Goal: Task Accomplishment & Management: Manage account settings

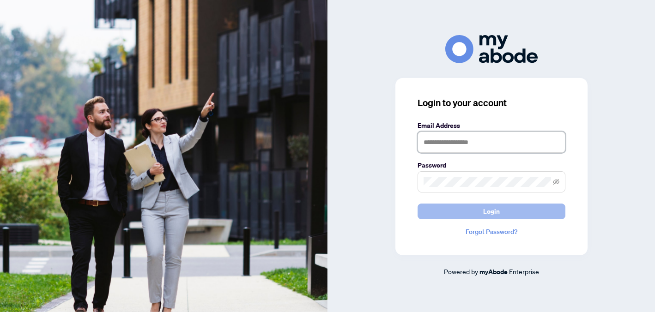
type input "**********"
click at [466, 211] on button "Login" at bounding box center [491, 212] width 148 height 16
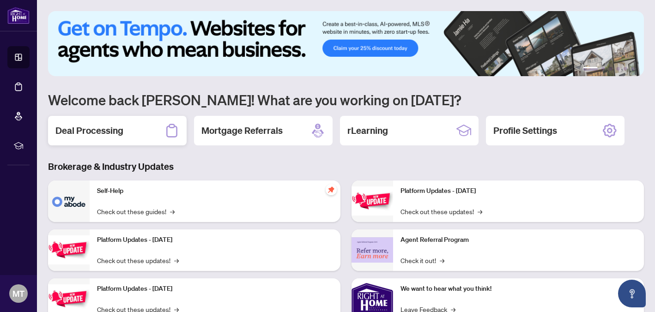
click at [172, 130] on icon at bounding box center [171, 130] width 15 height 15
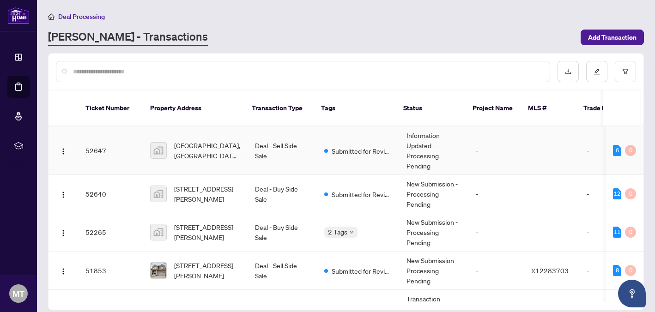
click at [299, 150] on td "Deal - Sell Side Sale" at bounding box center [282, 151] width 69 height 48
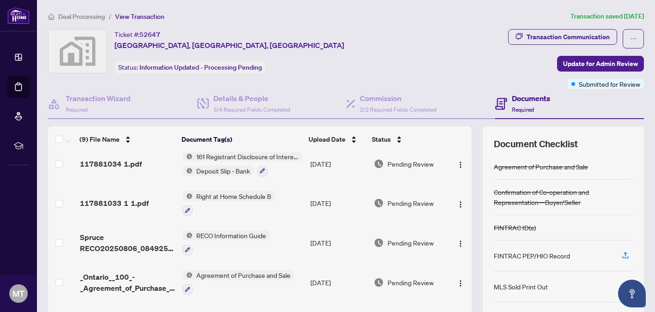
scroll to position [200, 0]
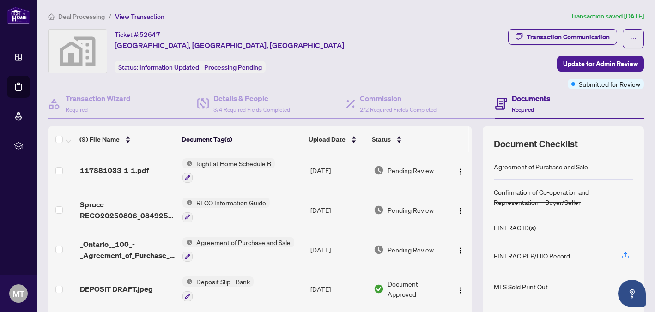
click at [432, 304] on div "RAH deposit receipt.pdf Right at Home Deposit Receipt [DATE] Document Approved …" at bounding box center [259, 230] width 423 height 156
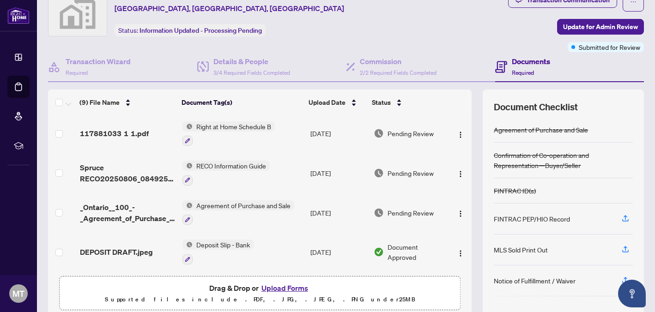
scroll to position [55, 0]
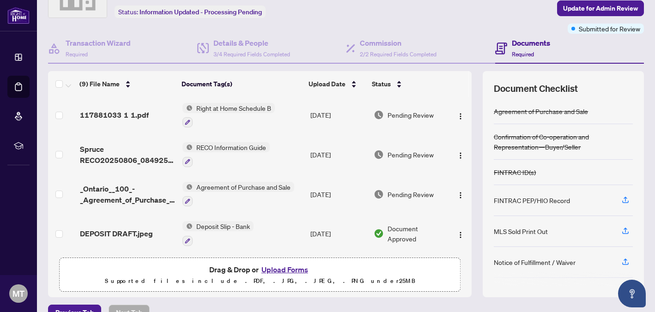
click at [282, 269] on button "Upload Forms" at bounding box center [285, 270] width 52 height 12
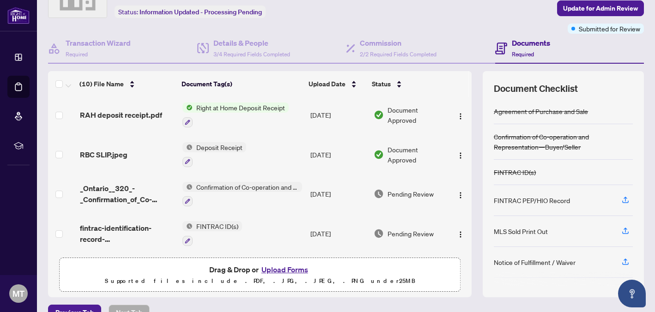
scroll to position [0, 0]
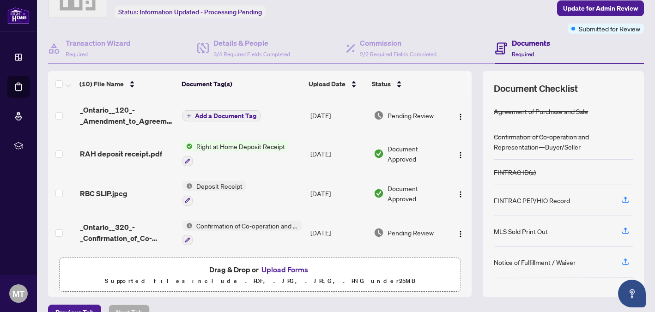
click at [203, 114] on span "Add a Document Tag" at bounding box center [225, 116] width 61 height 6
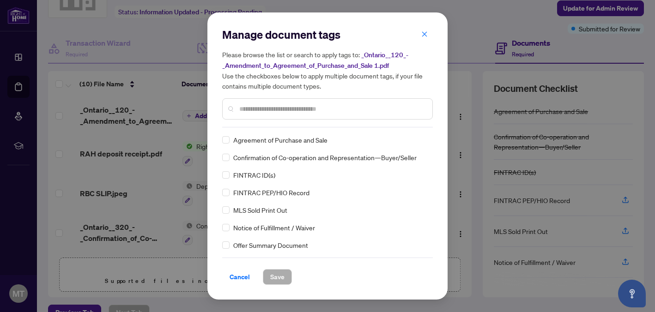
click at [259, 109] on input "text" at bounding box center [332, 109] width 186 height 10
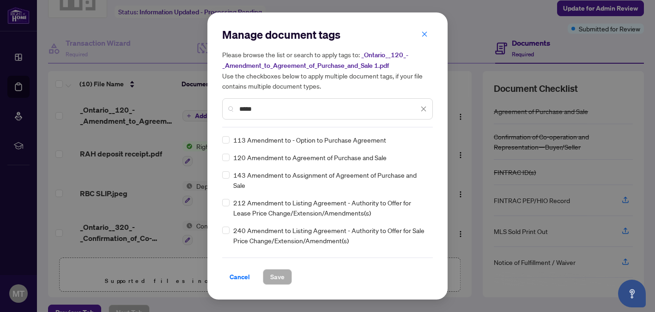
type input "*****"
click at [269, 274] on button "Save" at bounding box center [277, 277] width 29 height 16
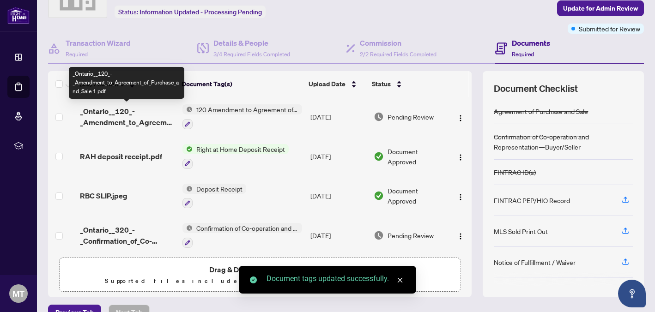
click at [124, 111] on span "_Ontario__120_-_Amendment_to_Agreement_of_Purchase_and_Sale 1.pdf" at bounding box center [127, 117] width 95 height 22
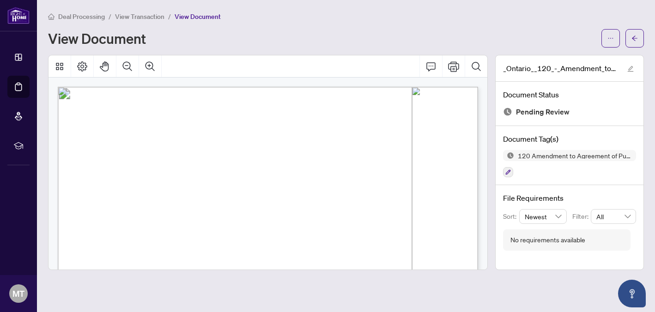
click at [226, 161] on span "[PERSON_NAME]" at bounding box center [198, 165] width 54 height 8
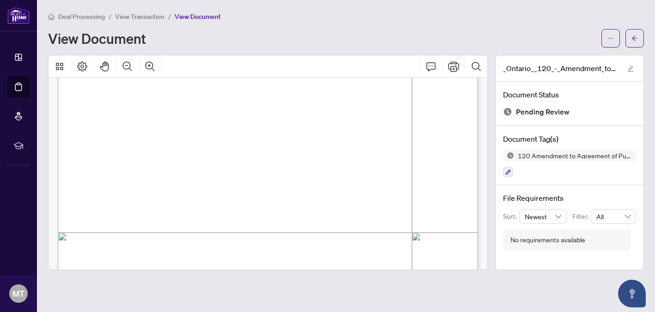
scroll to position [776, 0]
